Goal: Navigation & Orientation: Find specific page/section

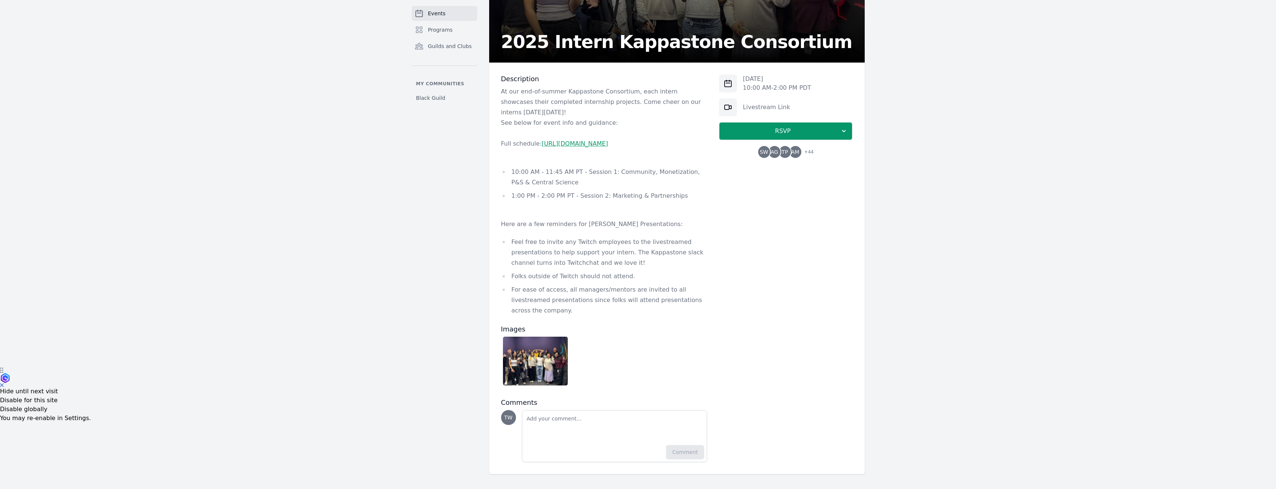
scroll to position [132, 0]
click at [779, 282] on div "[DATE] 10:00 AM - 2:00 PM PDT Livestream Link RSVP SW AG TP AM + 44" at bounding box center [785, 268] width 133 height 388
click at [768, 319] on div "[DATE] 10:00 AM - 2:00 PM PDT Livestream Link RSVP SW AG TP AM + 44" at bounding box center [785, 268] width 133 height 388
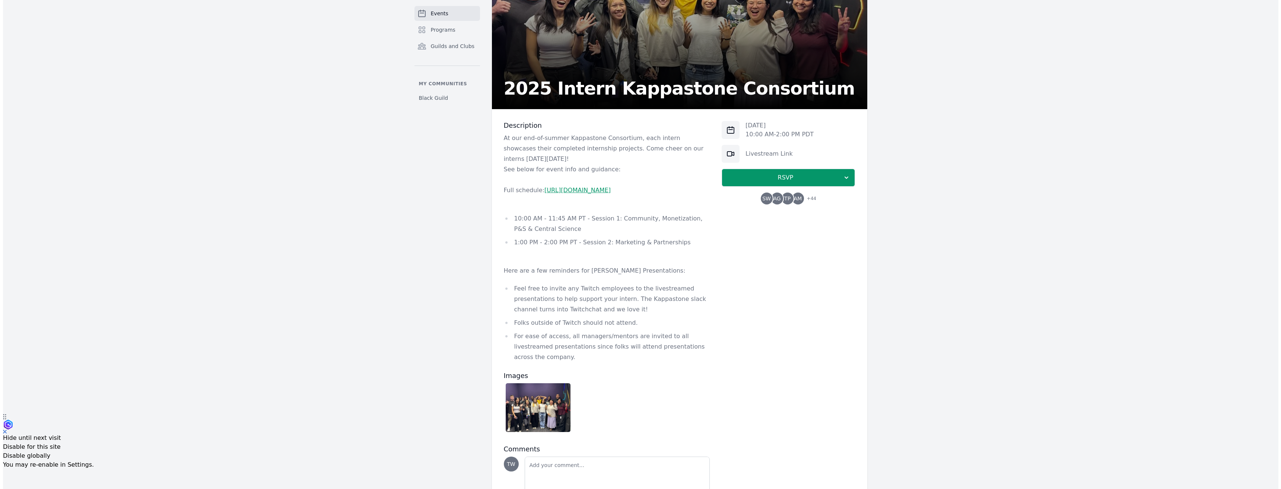
scroll to position [0, 0]
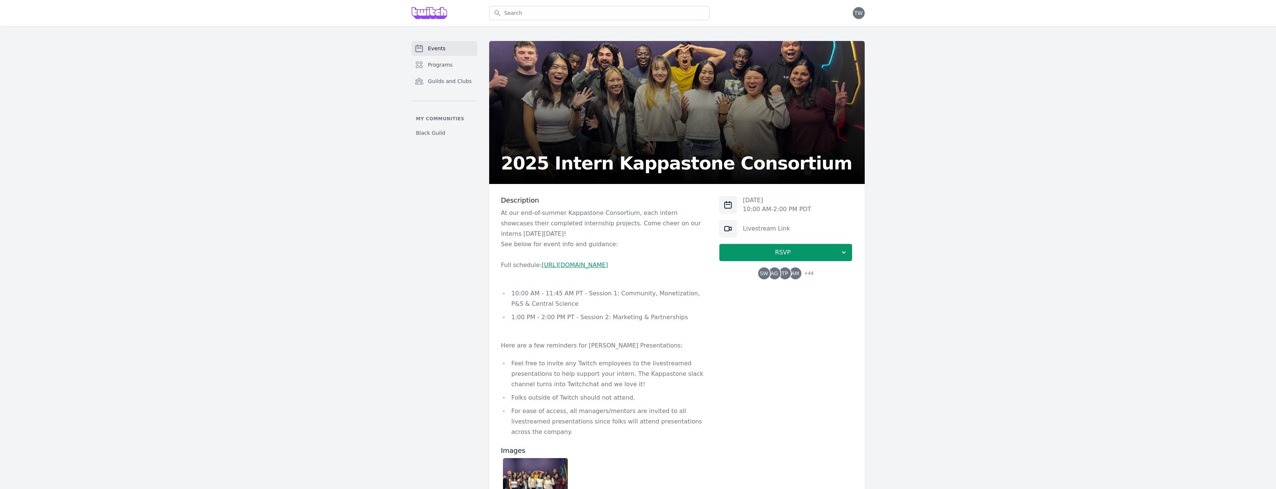
click at [438, 15] on img at bounding box center [430, 13] width 36 height 12
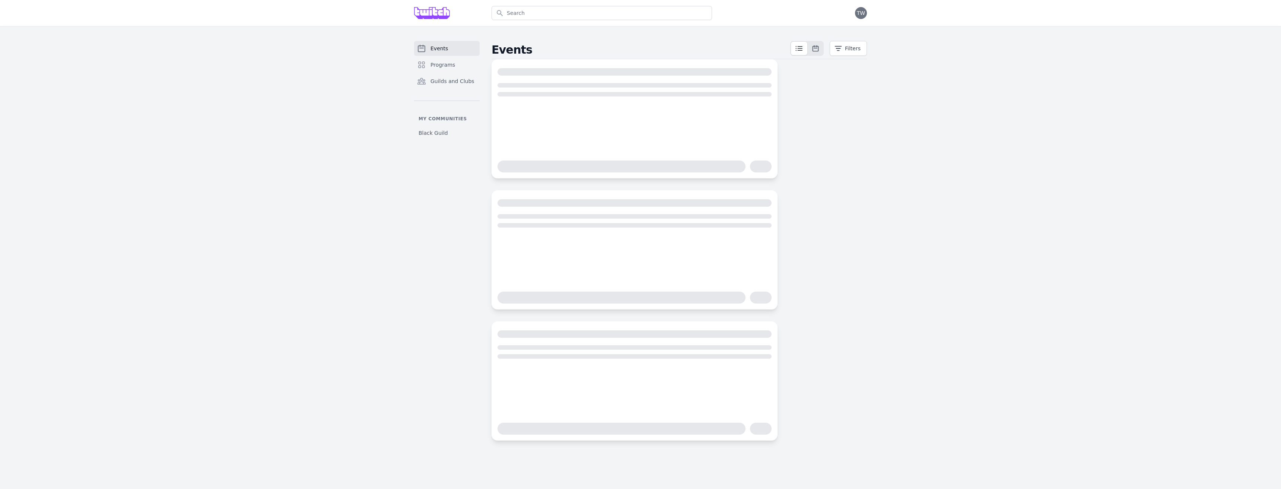
click at [952, 165] on div "Events Programs Guilds and Clubs My communities Black Guild Events Filters" at bounding box center [640, 240] width 1281 height 429
click at [949, 165] on div "Events Programs Guilds and Clubs My communities Black Guild Events Filters" at bounding box center [640, 240] width 1281 height 429
click at [948, 165] on div "Events Programs Guilds and Clubs My communities Black Guild Events Filters" at bounding box center [640, 240] width 1281 height 429
click at [978, 173] on div "Events Programs Guilds and Clubs My communities Black Guild Events Filters" at bounding box center [640, 240] width 1281 height 429
click at [978, 172] on div "Events Programs Guilds and Clubs My communities Black Guild Events Filters" at bounding box center [640, 240] width 1281 height 429
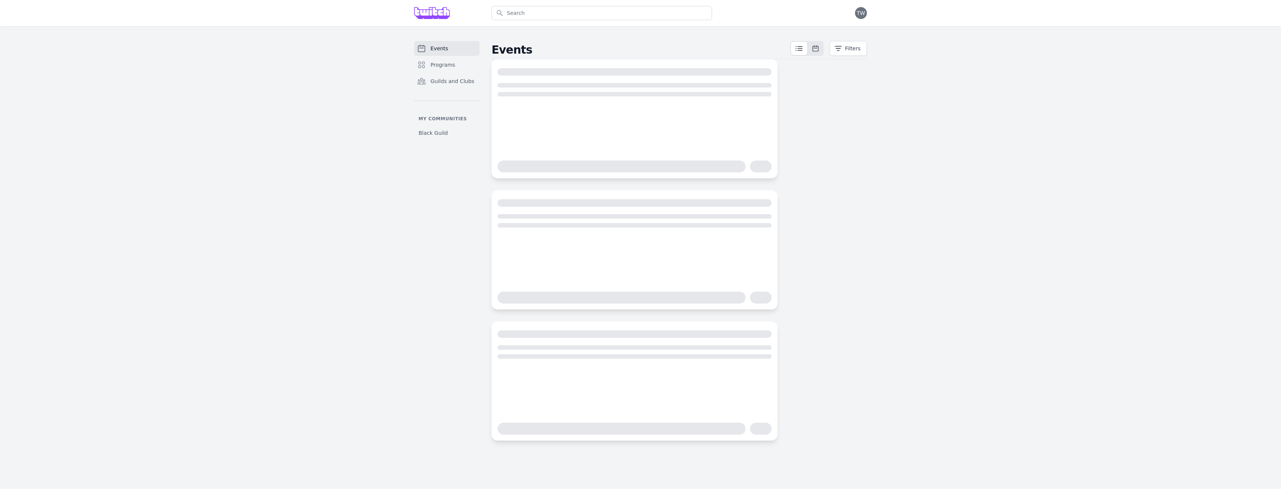
click at [1035, 182] on div "Events Programs Guilds and Clubs My communities Black Guild Events Filters" at bounding box center [640, 240] width 1281 height 429
click at [1038, 181] on div "Events Programs Guilds and Clubs My communities Black Guild Events Filters" at bounding box center [640, 240] width 1281 height 429
click at [443, 72] on link "Programs" at bounding box center [447, 64] width 66 height 15
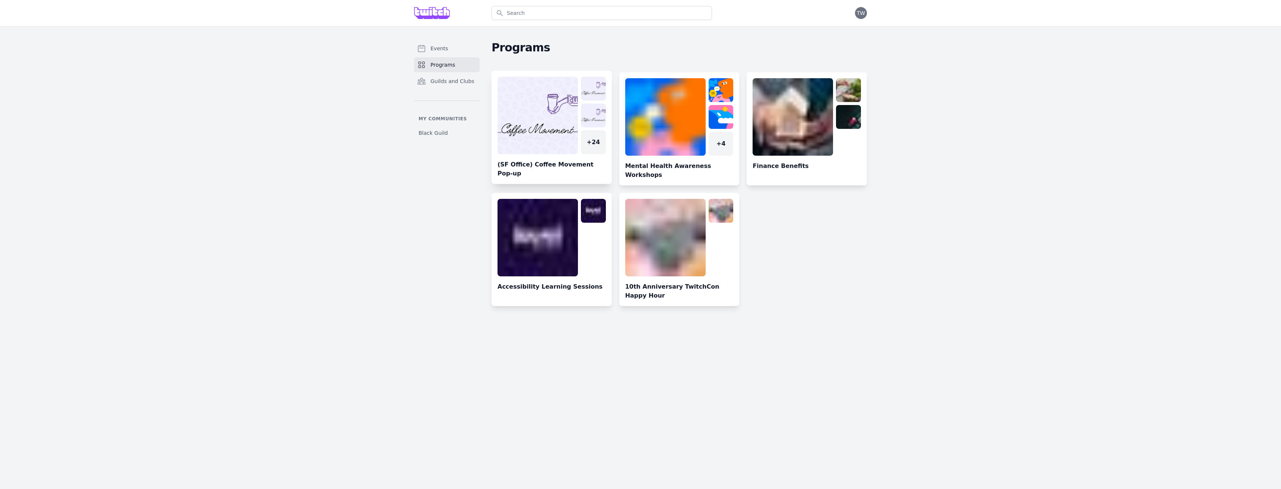
click at [543, 101] on link at bounding box center [552, 130] width 120 height 107
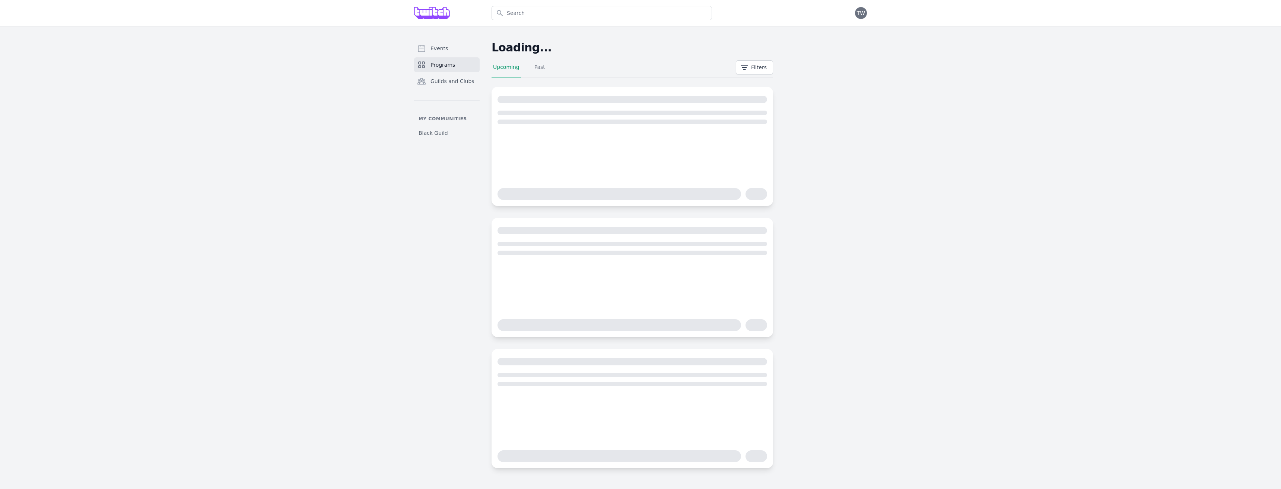
click at [264, 207] on div "Events Programs Guilds and Clubs My communities Black Guild Loading... Upcoming…" at bounding box center [640, 254] width 1281 height 457
click at [534, 67] on link "Past" at bounding box center [540, 70] width 14 height 14
click at [505, 72] on link "Upcoming" at bounding box center [506, 70] width 29 height 14
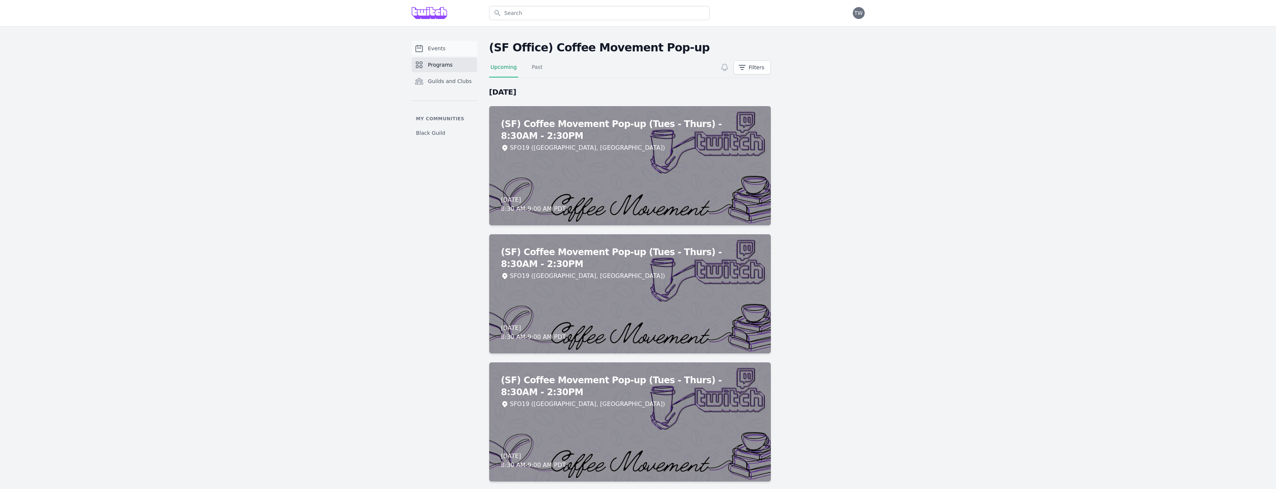
click at [425, 49] on link "Events" at bounding box center [445, 48] width 66 height 15
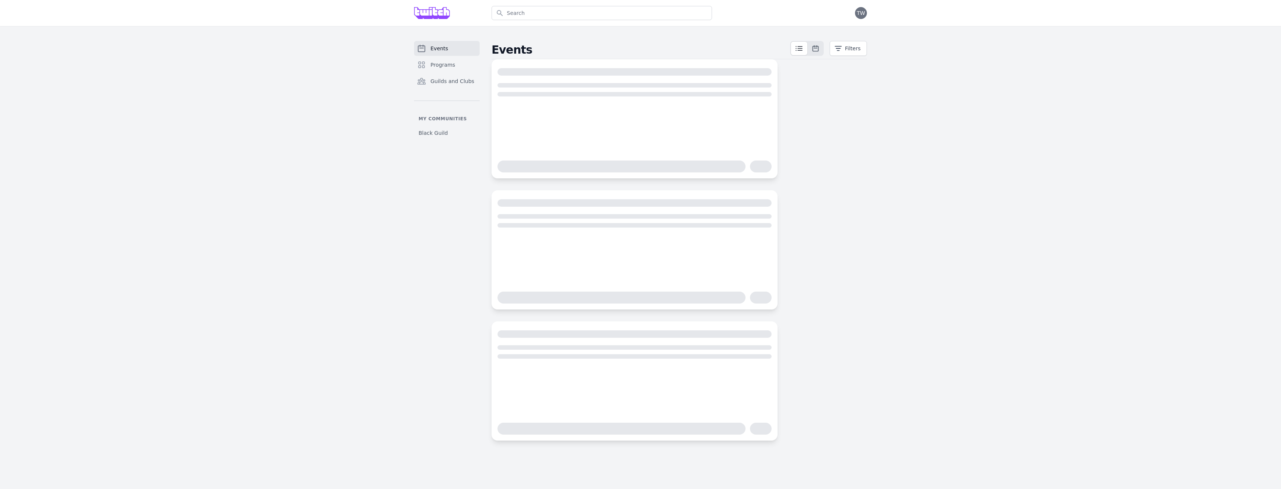
click at [435, 13] on img at bounding box center [432, 13] width 36 height 12
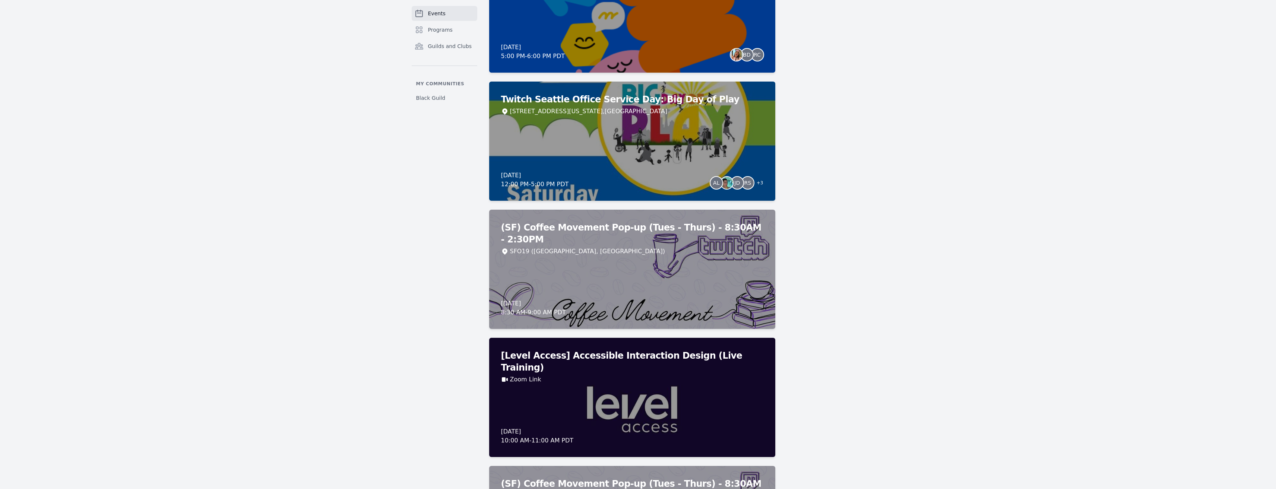
scroll to position [596, 0]
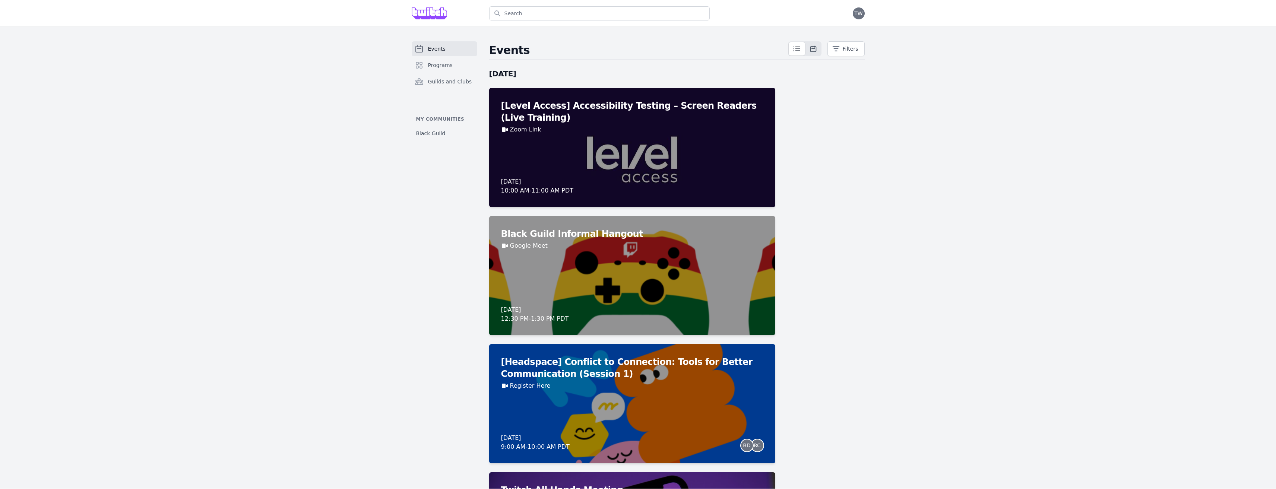
scroll to position [596, 0]
